Goal: Navigation & Orientation: Find specific page/section

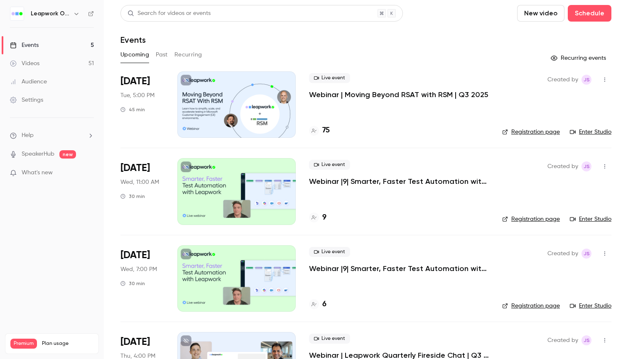
click at [71, 13] on button "button" at bounding box center [76, 14] width 10 height 10
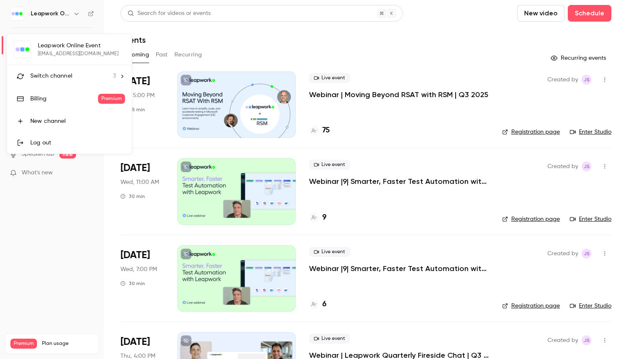
click at [82, 72] on div "Switch channel 3" at bounding box center [73, 76] width 86 height 9
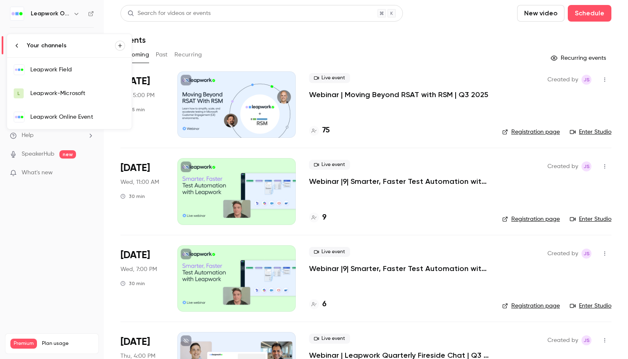
click at [104, 94] on div "Leapwork-Microsoft" at bounding box center [77, 93] width 95 height 8
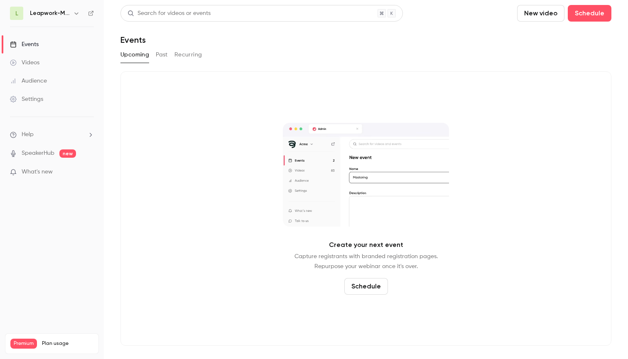
click at [151, 54] on div "Upcoming Past Recurring" at bounding box center [365, 54] width 491 height 13
click at [162, 54] on button "Past" at bounding box center [162, 54] width 12 height 13
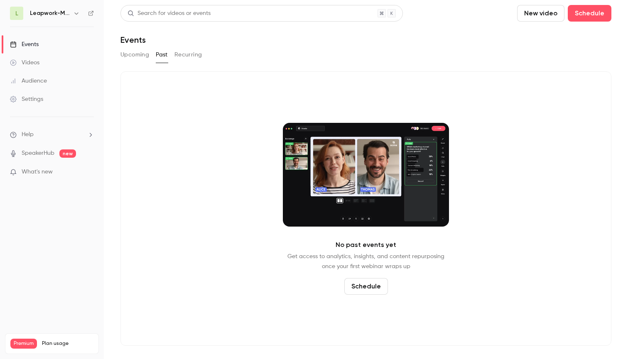
click at [192, 54] on button "Recurring" at bounding box center [188, 54] width 28 height 13
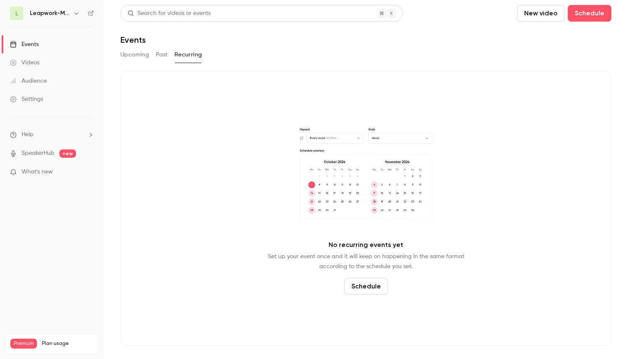
click at [139, 54] on button "Upcoming" at bounding box center [134, 54] width 29 height 13
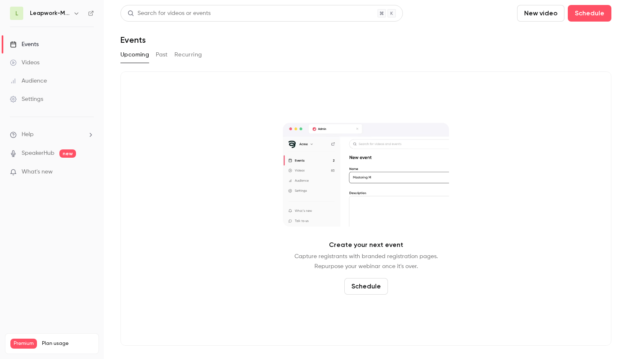
click at [65, 15] on h6 "Leapwork-Microsoft" at bounding box center [50, 13] width 40 height 8
click at [72, 14] on button "button" at bounding box center [76, 13] width 10 height 10
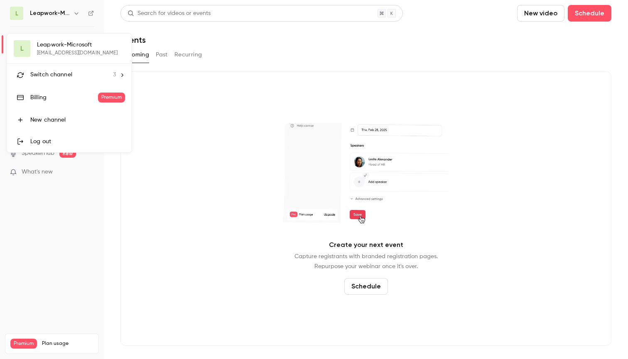
click at [69, 71] on span "Switch channel" at bounding box center [51, 75] width 42 height 9
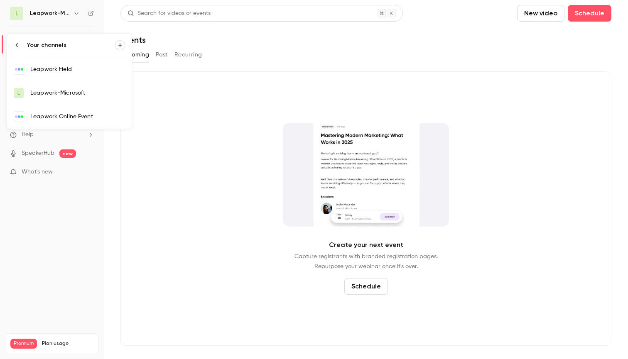
click at [59, 76] on link "Leapwork Field" at bounding box center [69, 69] width 125 height 24
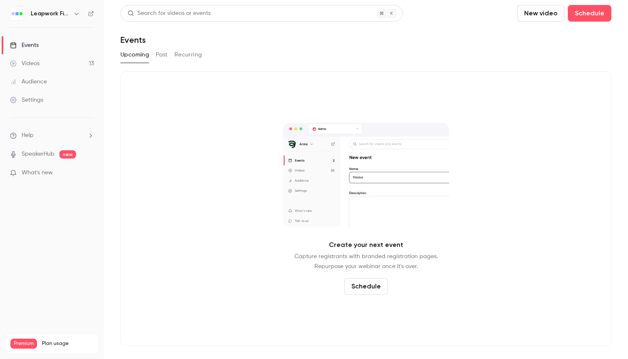
click at [63, 13] on h6 "Leapwork Field" at bounding box center [50, 14] width 39 height 8
click at [75, 13] on icon "button" at bounding box center [76, 14] width 4 height 2
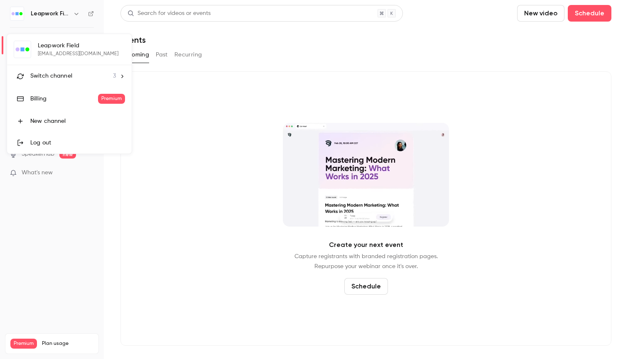
click at [75, 68] on li "Switch channel 3" at bounding box center [69, 76] width 125 height 22
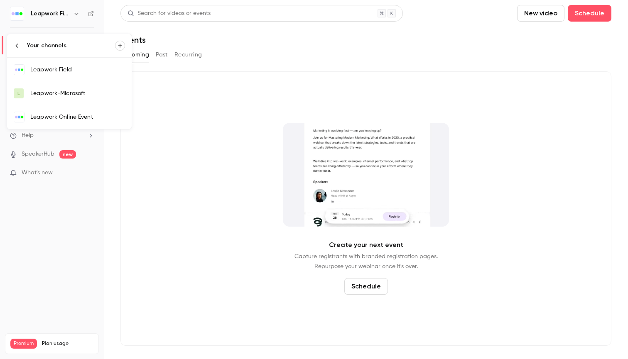
click at [76, 112] on link "Leapwork Online Event" at bounding box center [69, 117] width 125 height 24
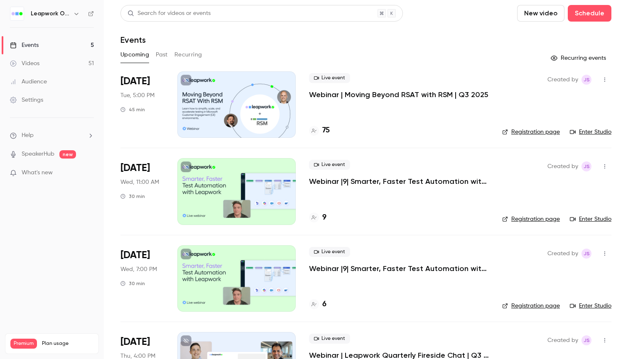
click at [323, 216] on h4 "9" at bounding box center [324, 217] width 4 height 11
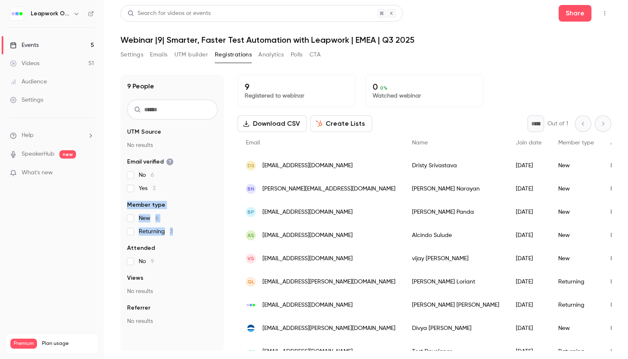
drag, startPoint x: 128, startPoint y: 205, endPoint x: 183, endPoint y: 230, distance: 61.3
click at [183, 230] on fieldset "Member type New 6 Returning 3" at bounding box center [172, 218] width 90 height 35
click at [109, 213] on main "Search for videos or events Share Webinar |9| Smarter, Faster Test Automation w…" at bounding box center [366, 179] width 524 height 359
click at [129, 56] on button "Settings" at bounding box center [131, 54] width 23 height 13
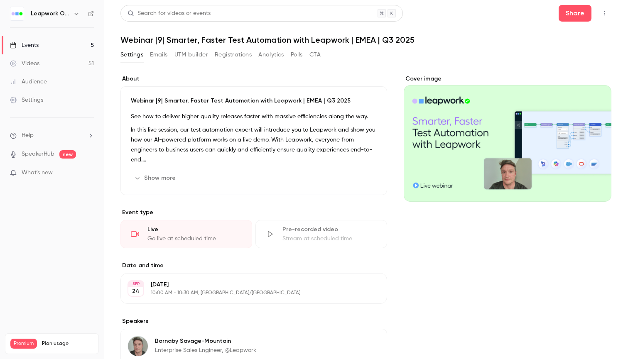
click at [70, 43] on link "Events 5" at bounding box center [52, 45] width 104 height 18
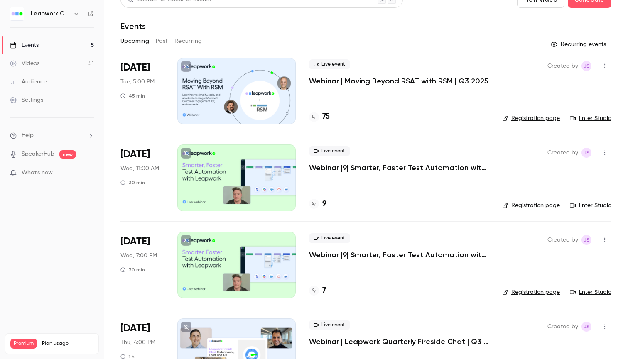
scroll to position [19, 0]
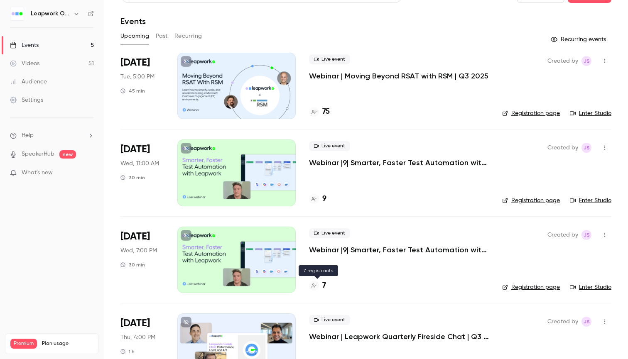
click at [325, 286] on h4 "7" at bounding box center [324, 285] width 4 height 11
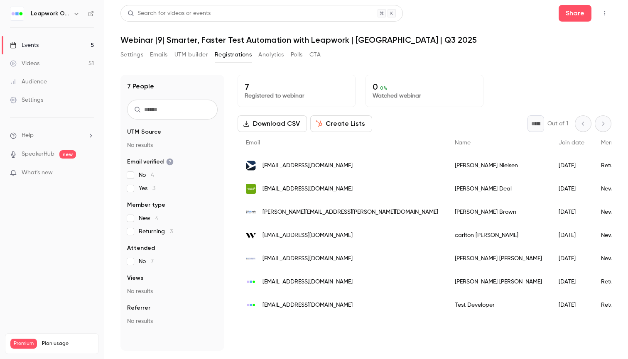
click at [73, 43] on link "Events 5" at bounding box center [52, 45] width 104 height 18
